Goal: Task Accomplishment & Management: Use online tool/utility

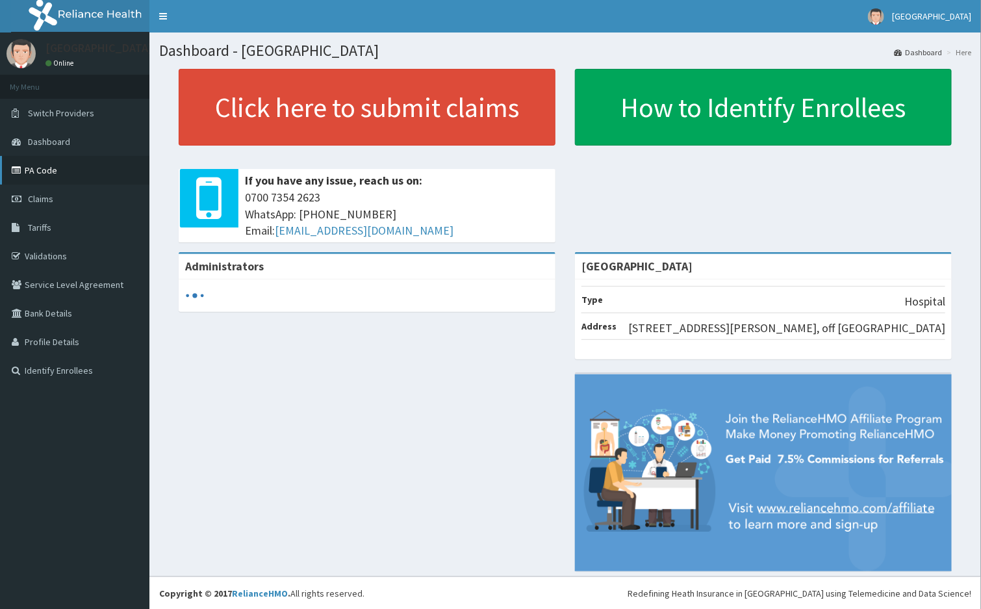
click at [38, 168] on link "PA Code" at bounding box center [74, 170] width 149 height 29
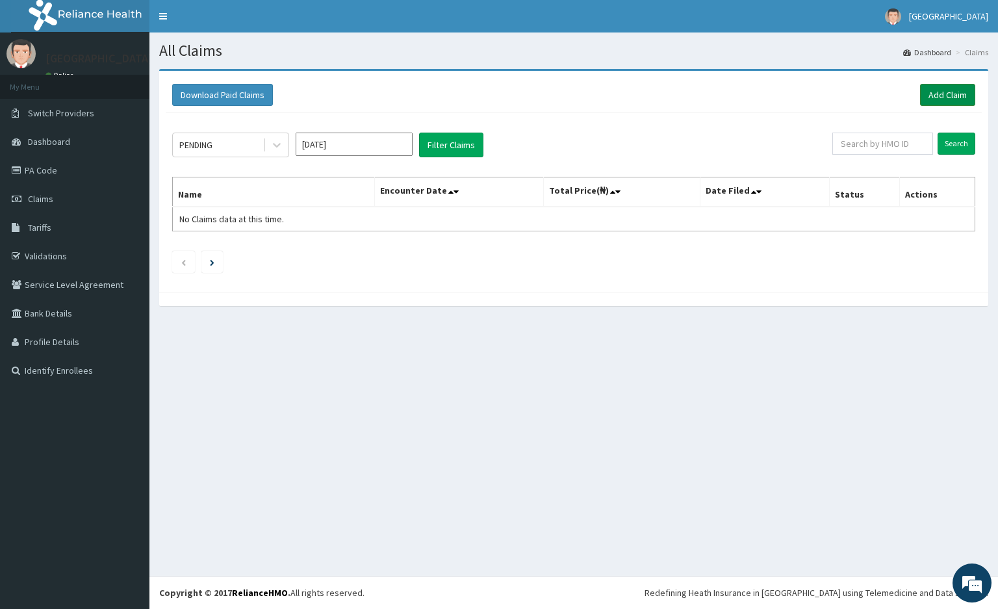
click at [944, 96] on link "Add Claim" at bounding box center [947, 95] width 55 height 22
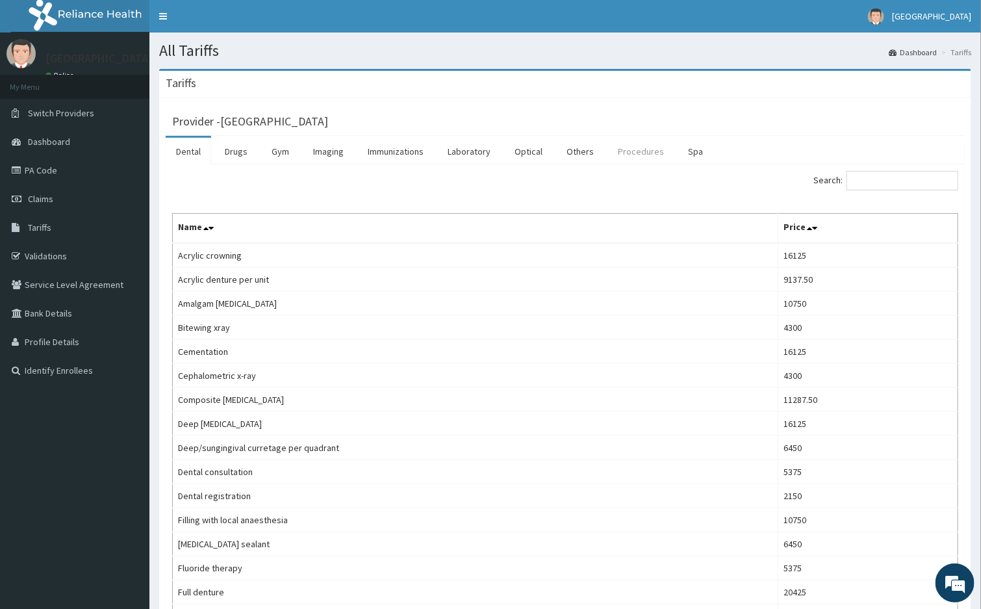
click at [628, 151] on link "Procedures" at bounding box center [641, 151] width 67 height 27
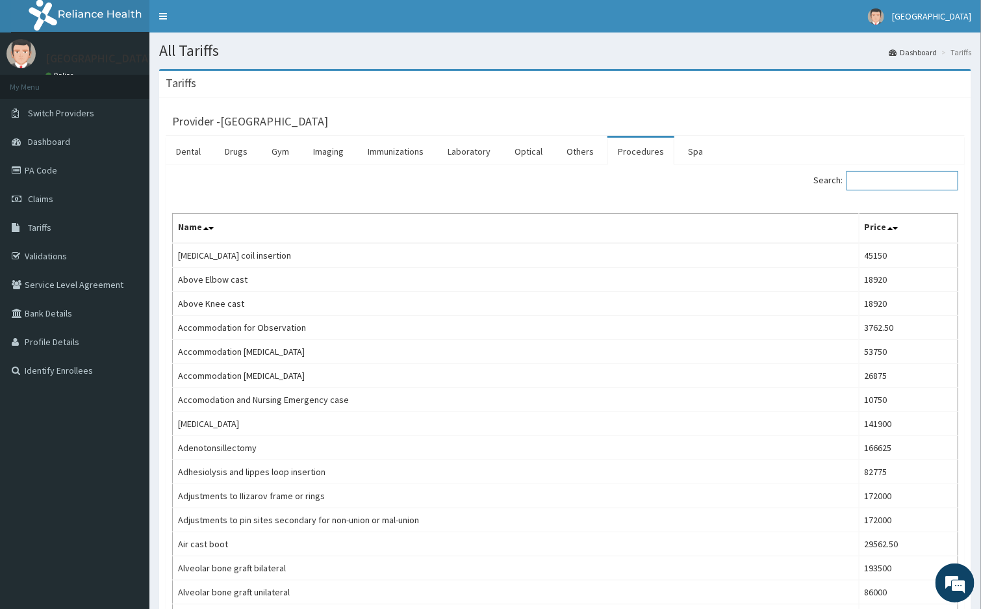
click at [897, 190] on input "Search:" at bounding box center [903, 180] width 112 height 19
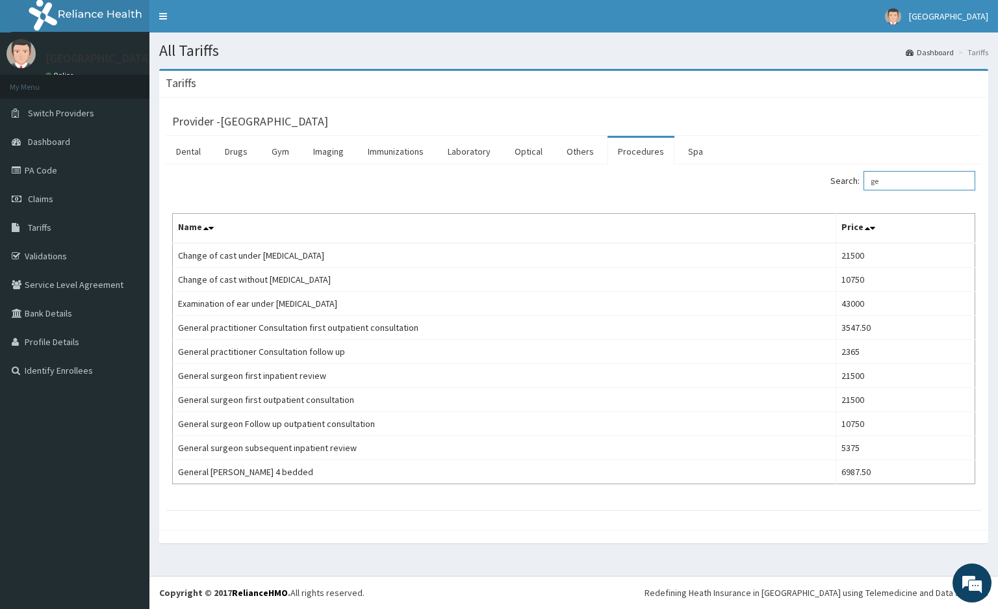
type input "g"
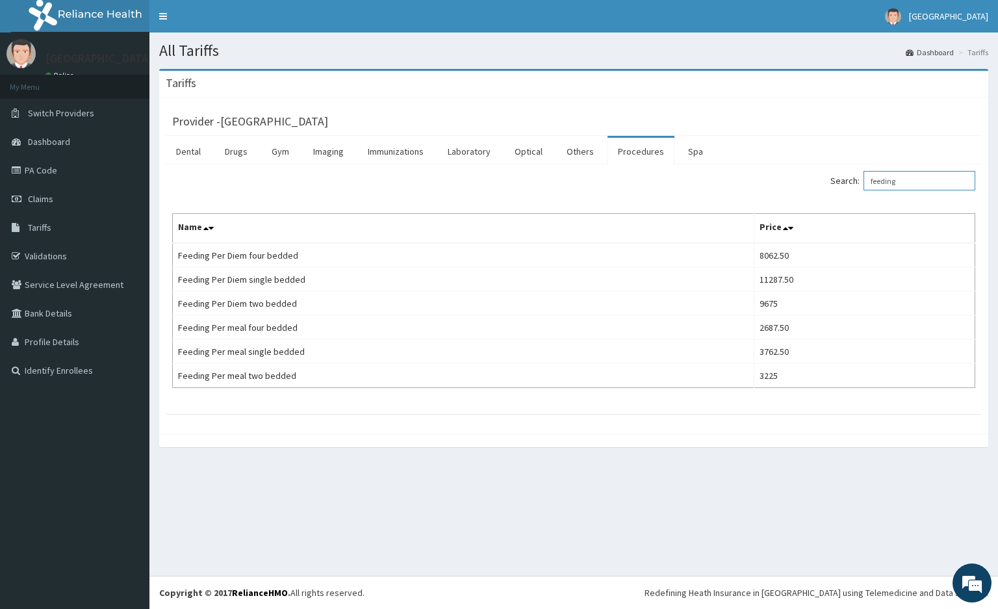
type input "feeding"
